Goal: Information Seeking & Learning: Understand process/instructions

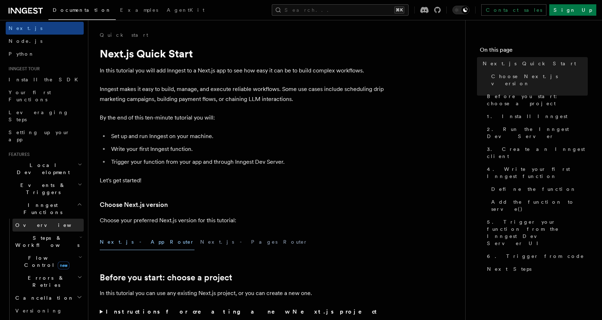
scroll to position [30, 0]
click at [42, 218] on link "Overview" at bounding box center [47, 224] width 71 height 13
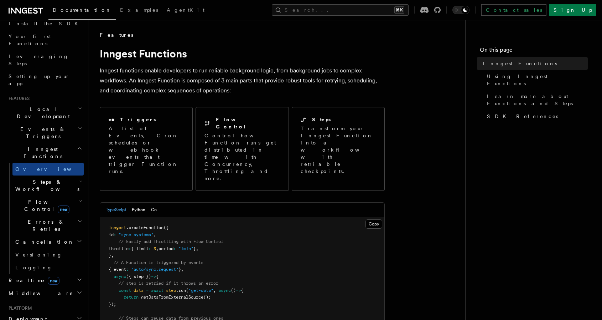
scroll to position [30, 0]
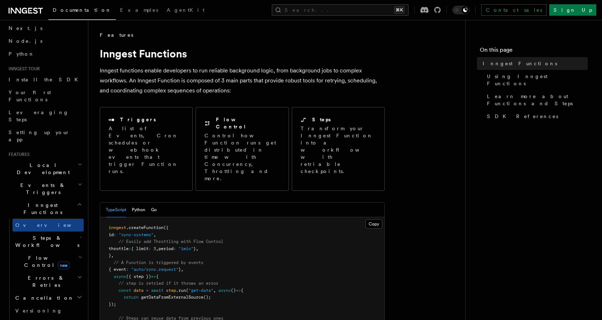
click at [57, 151] on h2 "Features" at bounding box center [45, 154] width 78 height 6
click at [56, 159] on h2 "Local Development" at bounding box center [45, 169] width 78 height 20
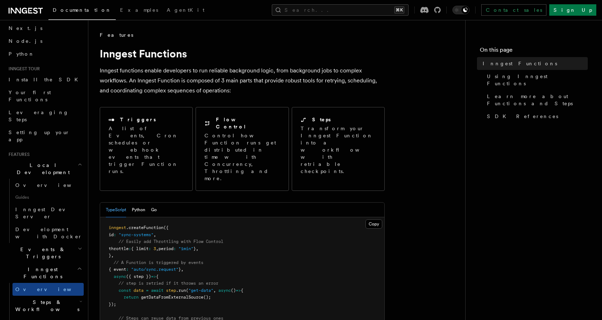
click at [55, 159] on h2 "Local Development" at bounding box center [45, 169] width 78 height 20
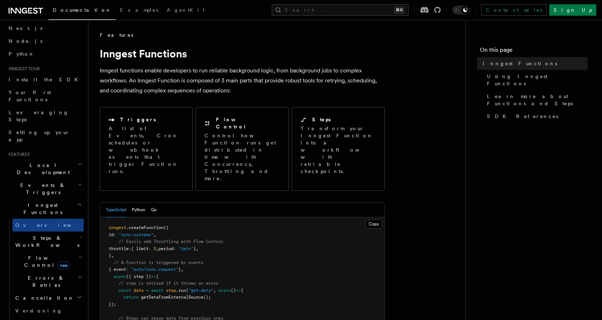
click at [50, 178] on h2 "Events & Triggers" at bounding box center [45, 188] width 78 height 20
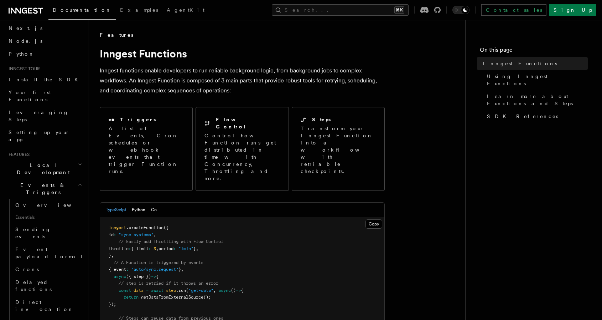
click at [47, 178] on h2 "Events & Triggers" at bounding box center [45, 188] width 78 height 20
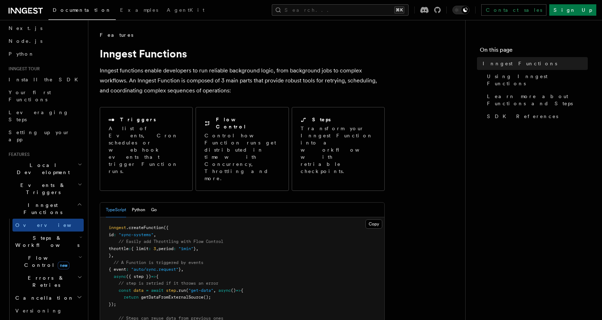
click at [47, 161] on span "Local Development" at bounding box center [42, 168] width 72 height 14
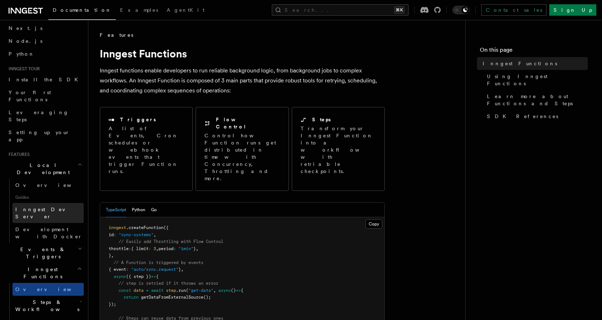
click at [41, 206] on span "Inngest Dev Server" at bounding box center [45, 212] width 61 height 13
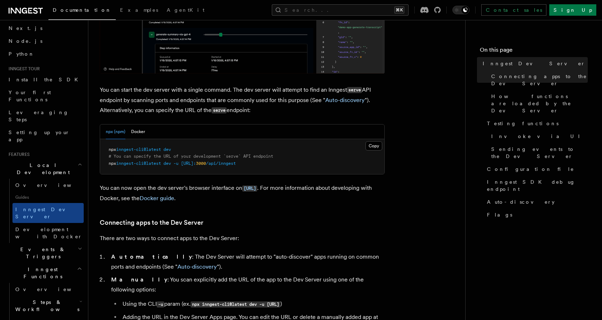
scroll to position [237, 0]
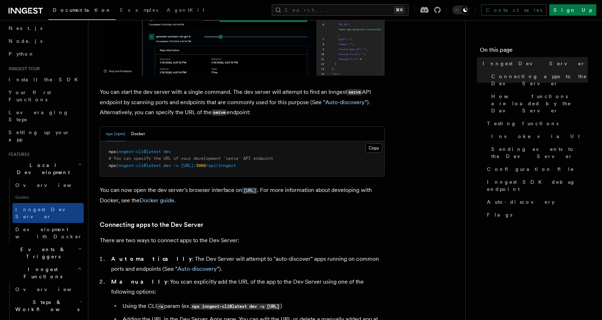
click at [170, 152] on span "dev" at bounding box center [167, 151] width 7 height 5
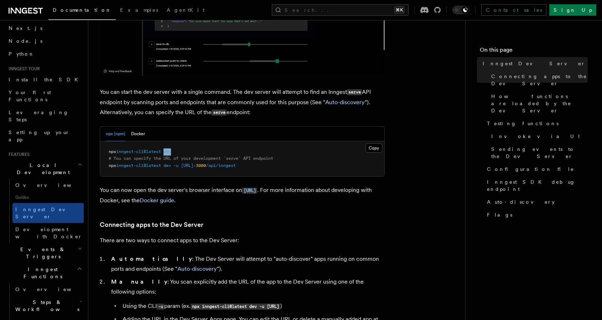
click at [170, 152] on span "dev" at bounding box center [167, 151] width 7 height 5
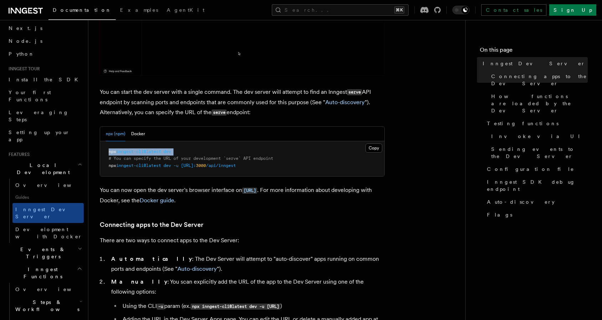
click at [170, 152] on span "dev" at bounding box center [167, 151] width 7 height 5
copy code "npx inngest-cli@latest dev"
